Goal: Task Accomplishment & Management: Manage account settings

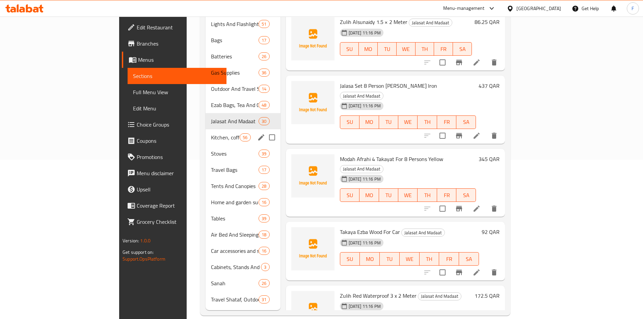
scroll to position [159, 0]
click at [258, 134] on icon "edit" at bounding box center [261, 137] width 6 height 6
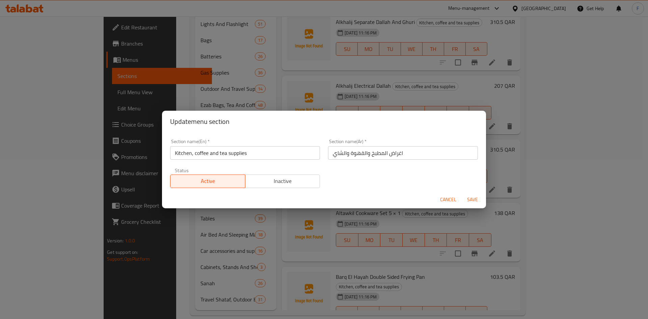
click at [254, 155] on input "Kitchen, coffee and tea supplies" at bounding box center [245, 153] width 150 height 14
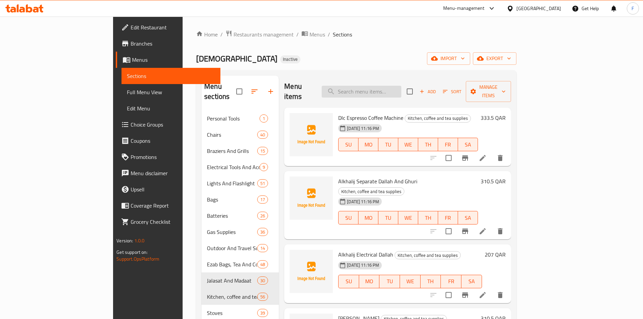
click at [402, 86] on input "search" at bounding box center [362, 92] width 80 height 12
paste input "alkhalij electrical dalla set"
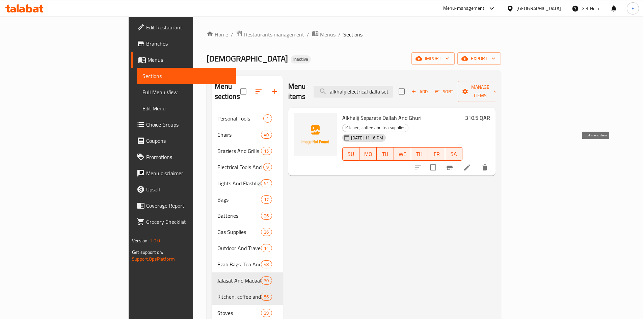
type input "alkhalij electrical dalla set"
click at [471, 163] on icon at bounding box center [467, 167] width 8 height 8
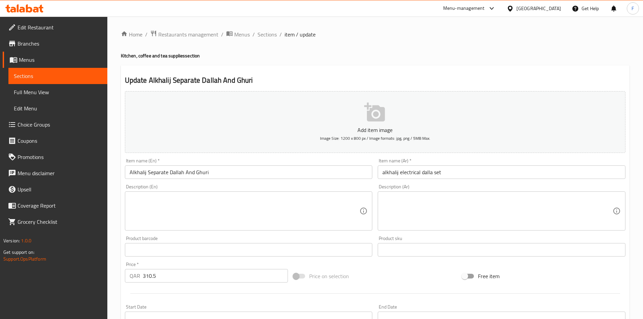
click at [425, 172] on input "alkhalij electrical dalla set" at bounding box center [502, 172] width 248 height 14
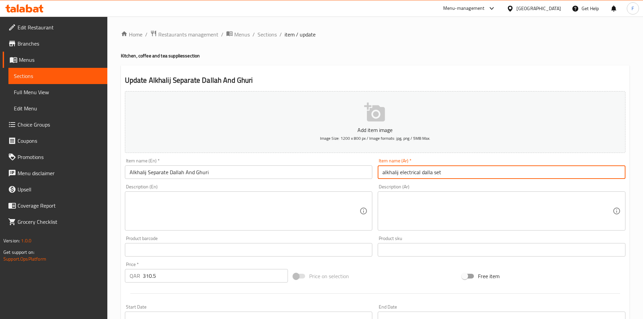
click at [425, 172] on input "alkhalij electrical dalla set" at bounding box center [502, 172] width 248 height 14
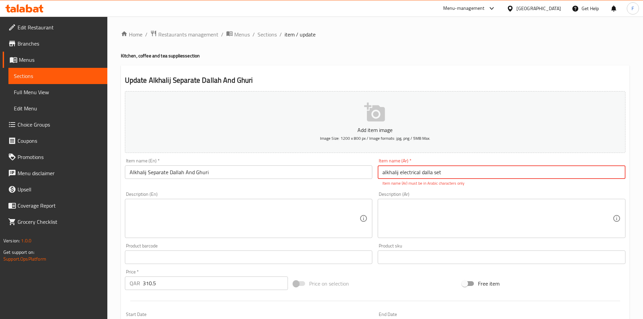
click at [430, 174] on input "alkhalij electrical dalla set" at bounding box center [502, 172] width 248 height 14
click at [269, 35] on span "Sections" at bounding box center [267, 34] width 19 height 8
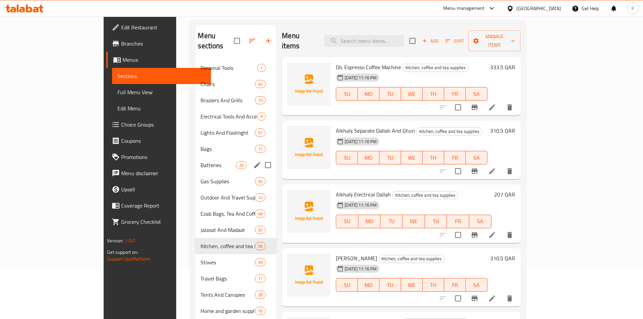
scroll to position [101, 0]
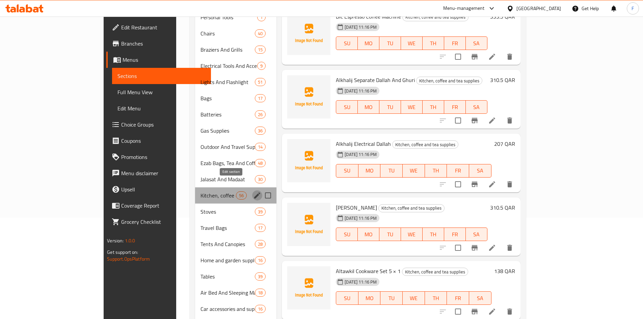
click at [254, 192] on icon "edit" at bounding box center [257, 195] width 6 height 6
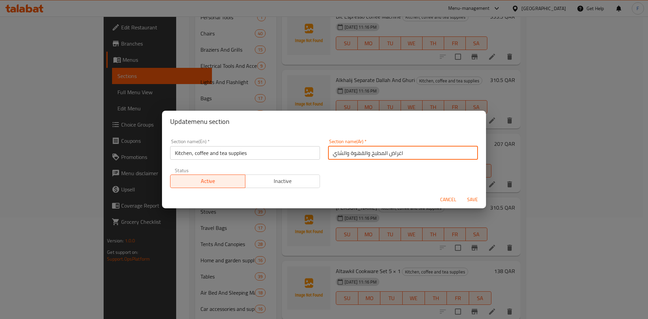
click at [360, 156] on input "اغراض المطبخ والقهوة والشاي" at bounding box center [403, 153] width 150 height 14
